Goal: Navigation & Orientation: Find specific page/section

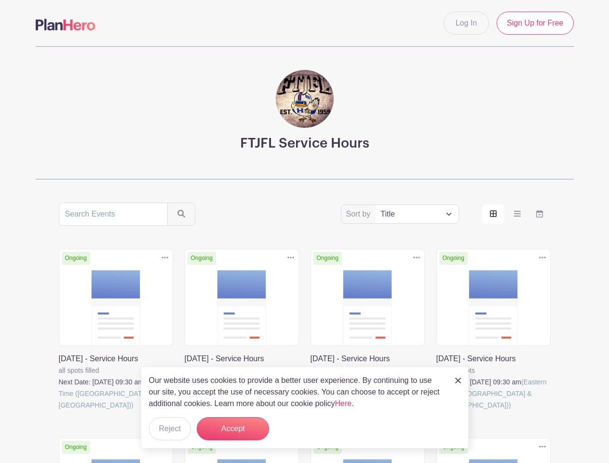
click at [305, 333] on div "Ongoing Duplicate [GEOGRAPHIC_DATA] [DATE] - Service Hours all spots filled Nex…" at bounding box center [368, 341] width 126 height 185
click at [165, 257] on icon at bounding box center [164, 257] width 7 height 2
click at [291, 257] on icon at bounding box center [290, 257] width 7 height 2
click at [416, 257] on icon at bounding box center [416, 257] width 7 height 2
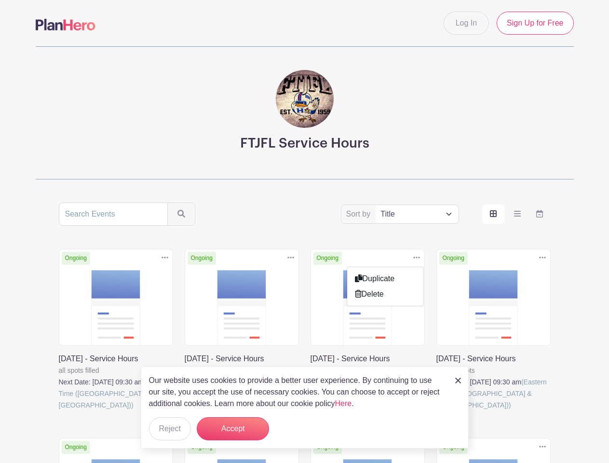
click at [542, 257] on icon at bounding box center [542, 257] width 7 height 2
click at [542, 445] on icon at bounding box center [542, 446] width 7 height 2
click at [233, 429] on button "Accept" at bounding box center [233, 428] width 72 height 23
